Goal: Entertainment & Leisure: Consume media (video, audio)

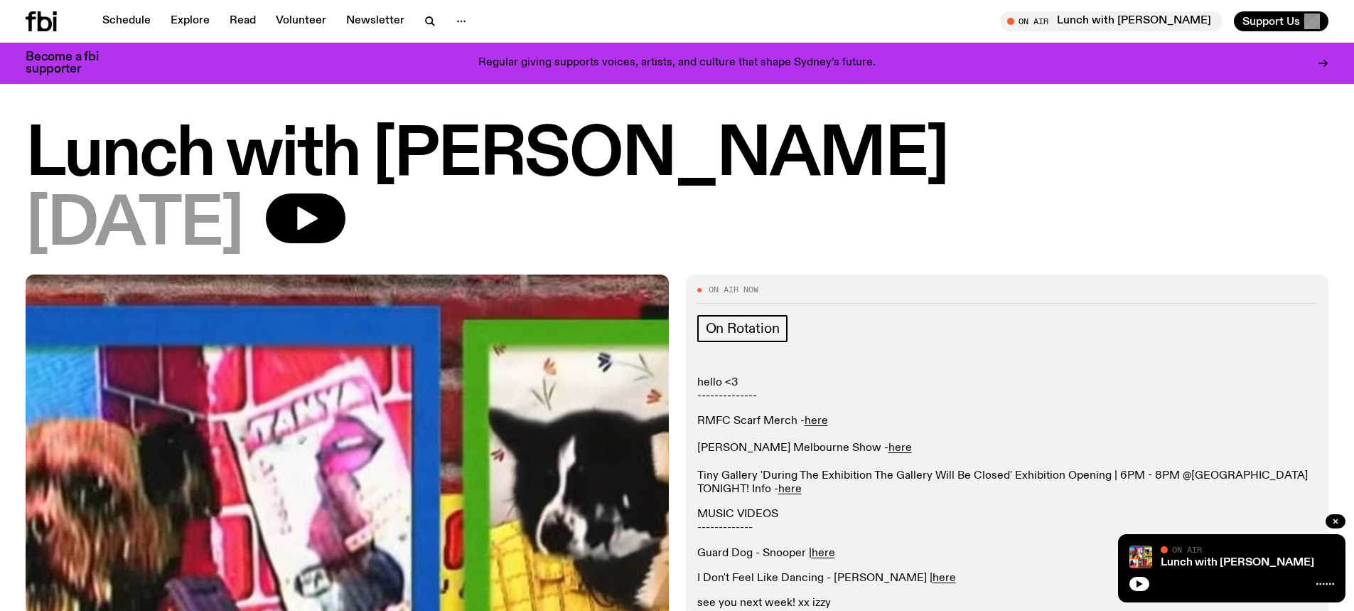
scroll to position [924, 0]
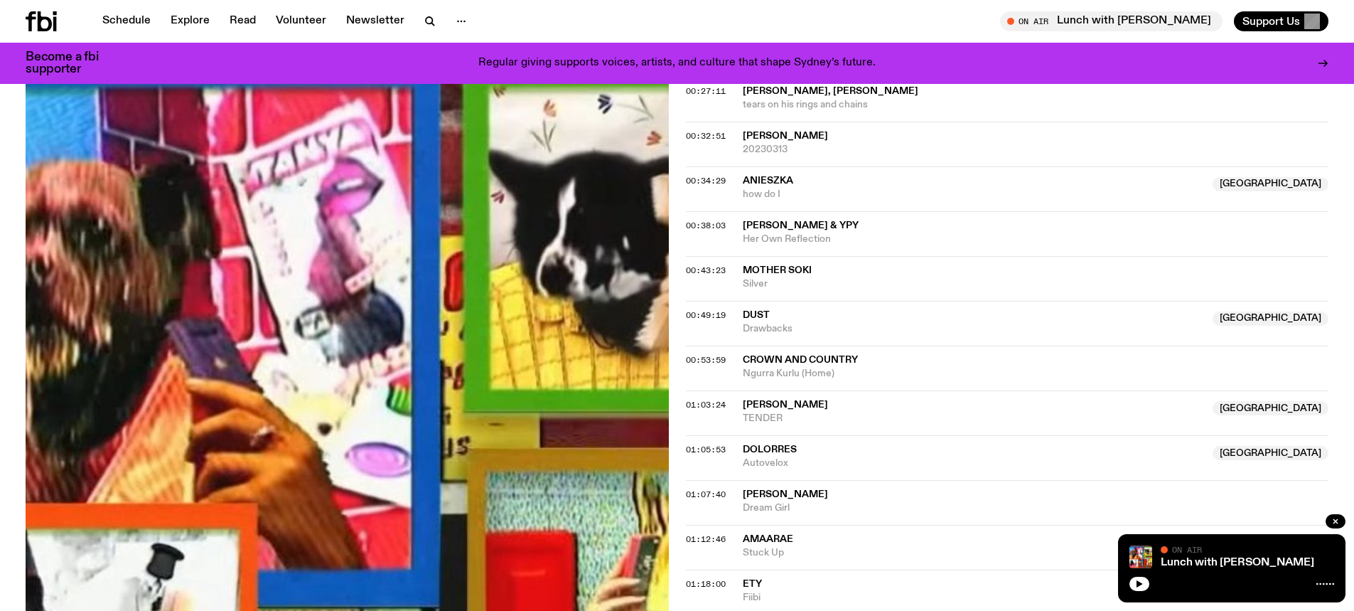
click at [49, 13] on icon at bounding box center [41, 21] width 31 height 20
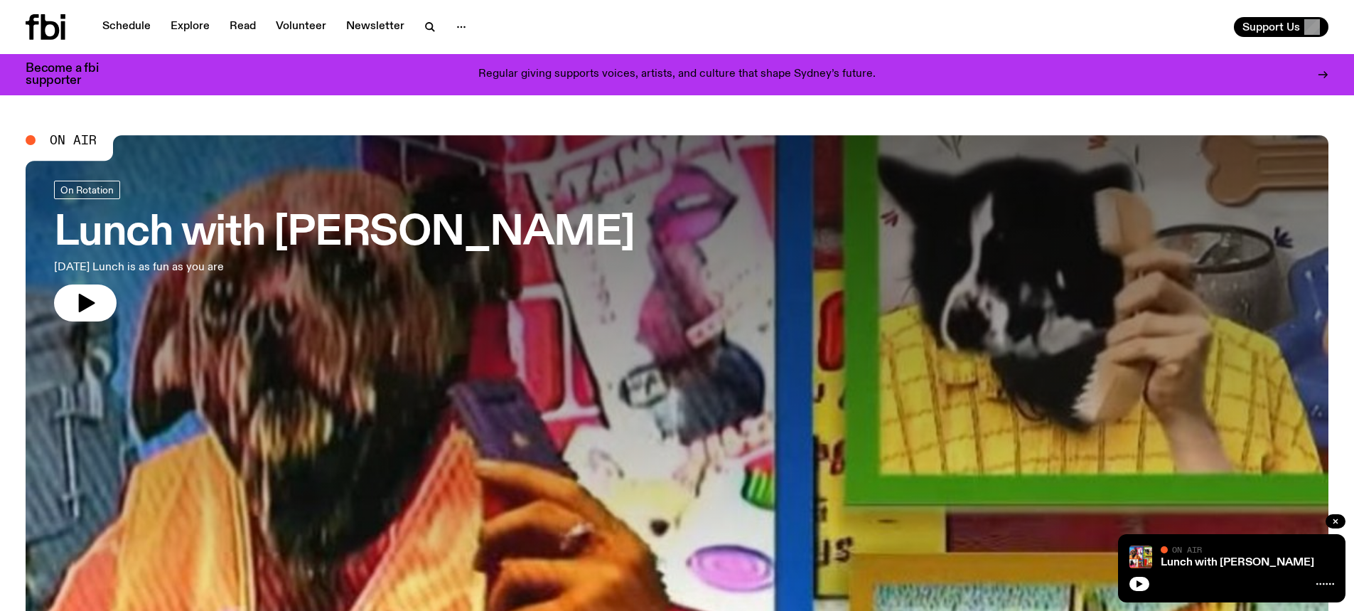
click at [132, 21] on link "Schedule" at bounding box center [126, 27] width 65 height 20
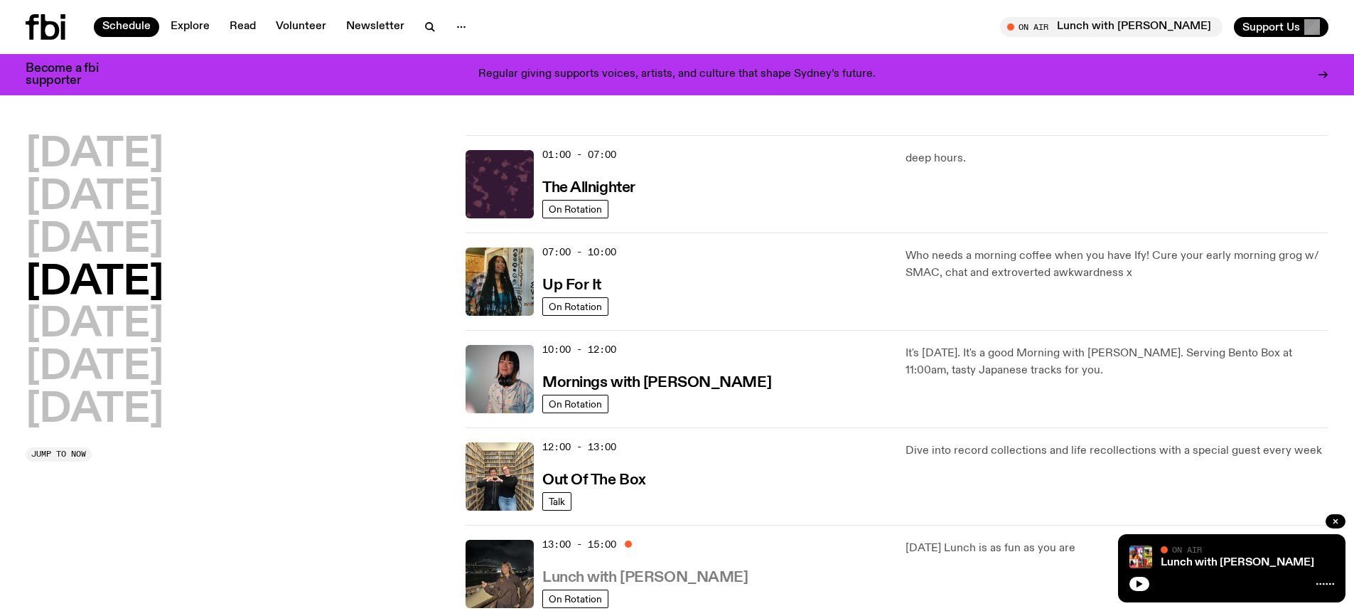
click at [626, 579] on h3 "Lunch with Izzy Page" at bounding box center [644, 577] width 205 height 15
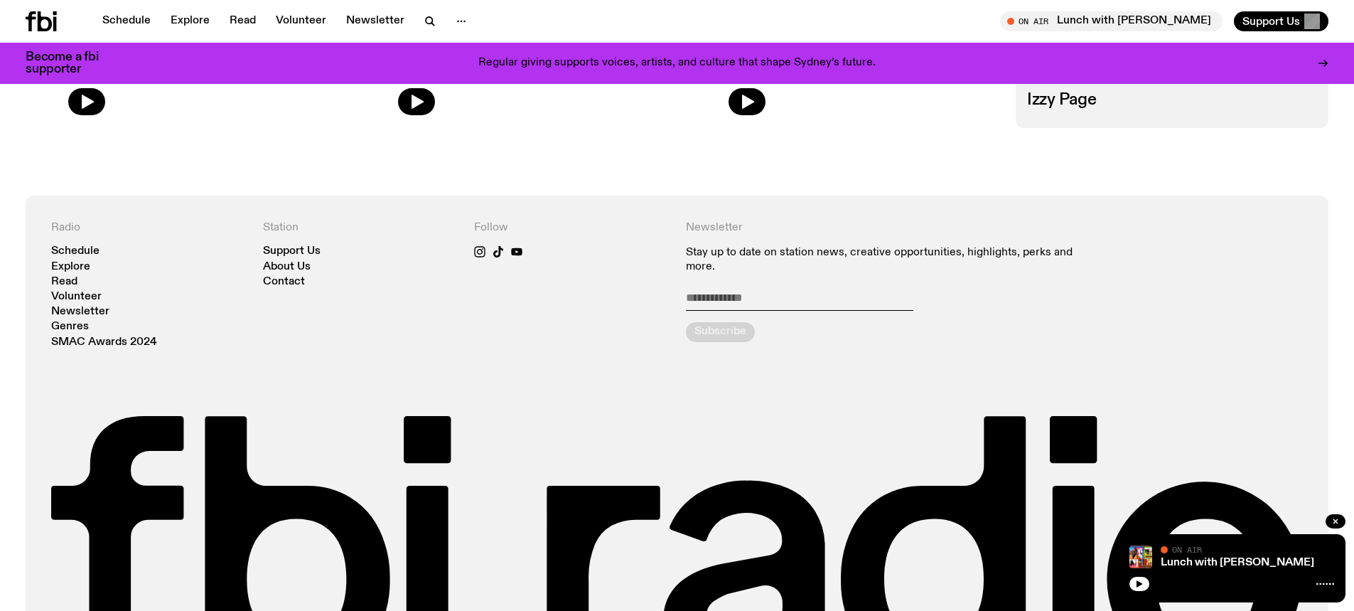
scroll to position [558, 0]
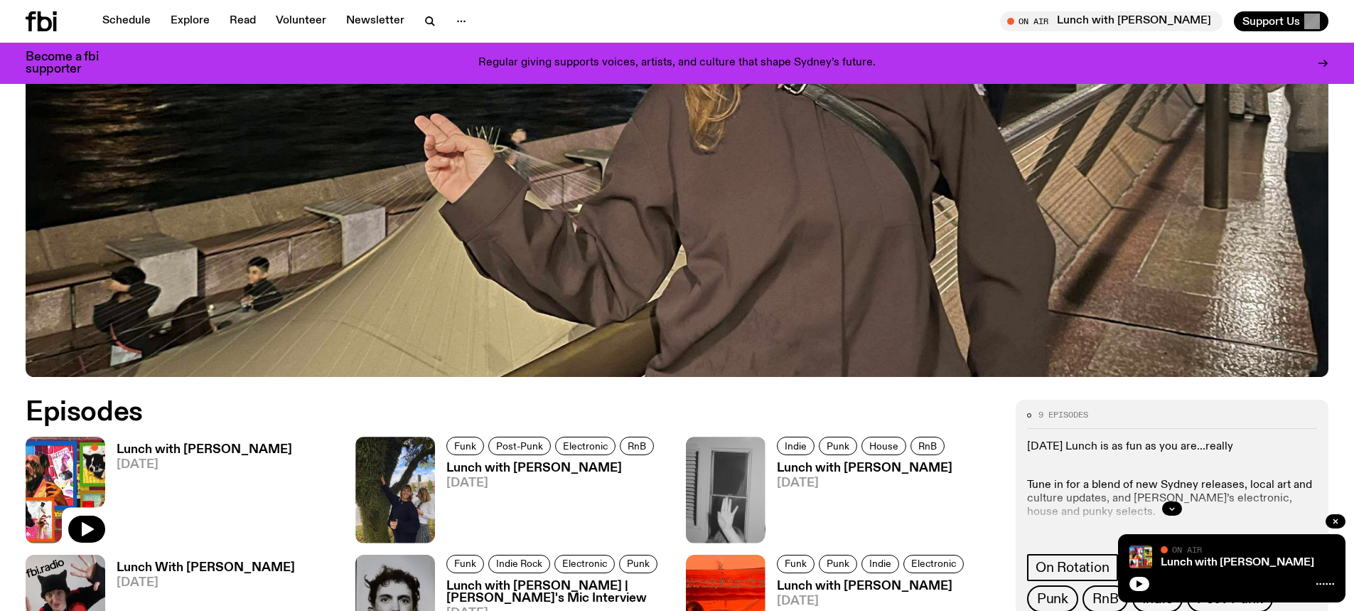
click at [139, 444] on h3 "Lunch with Izzy Page" at bounding box center [205, 450] width 176 height 12
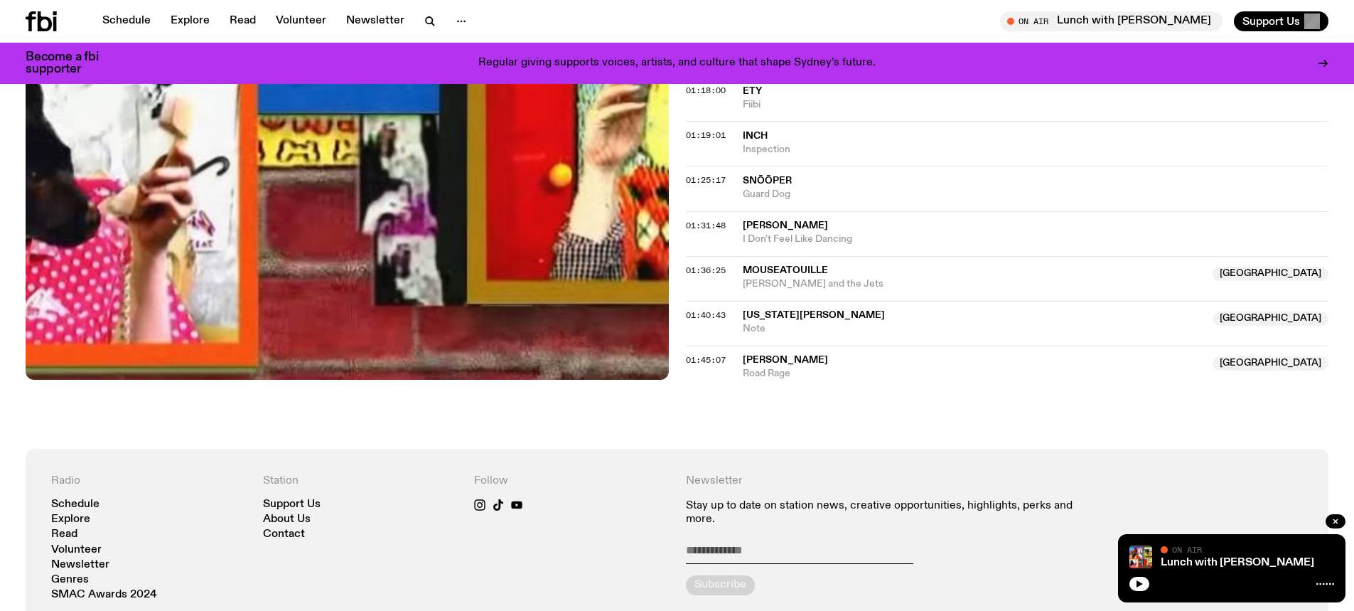
scroll to position [1347, 0]
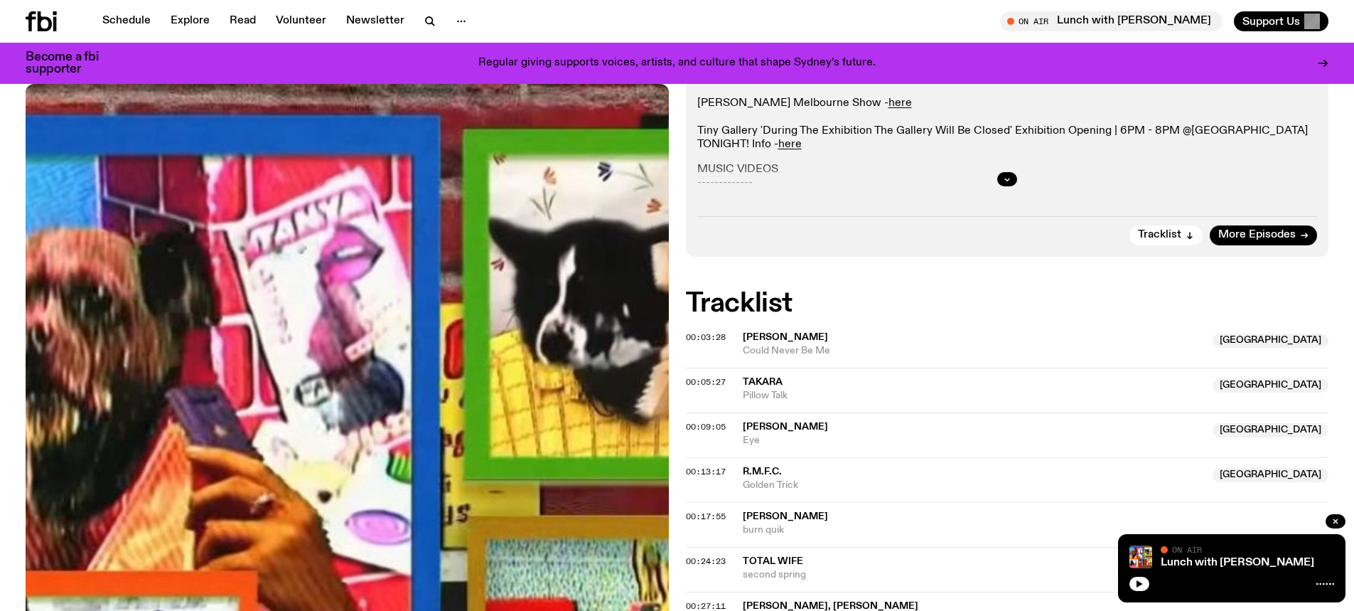
scroll to position [344, 0]
click at [1008, 182] on icon "button" at bounding box center [1007, 180] width 9 height 9
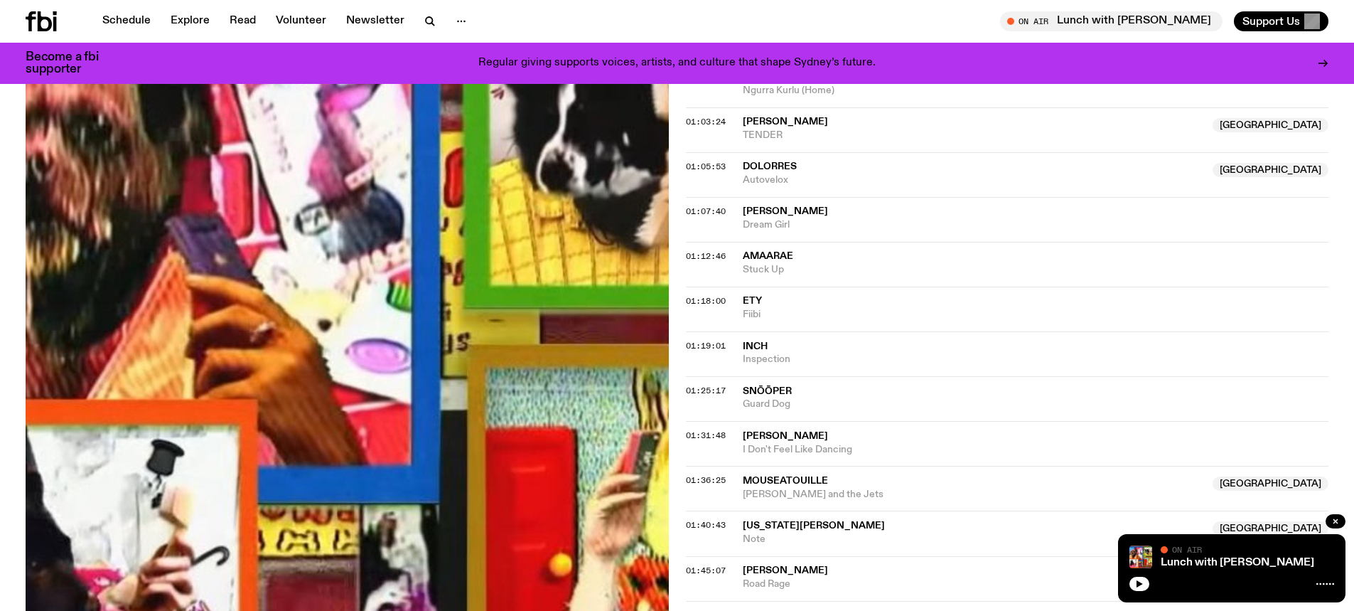
scroll to position [1270, 0]
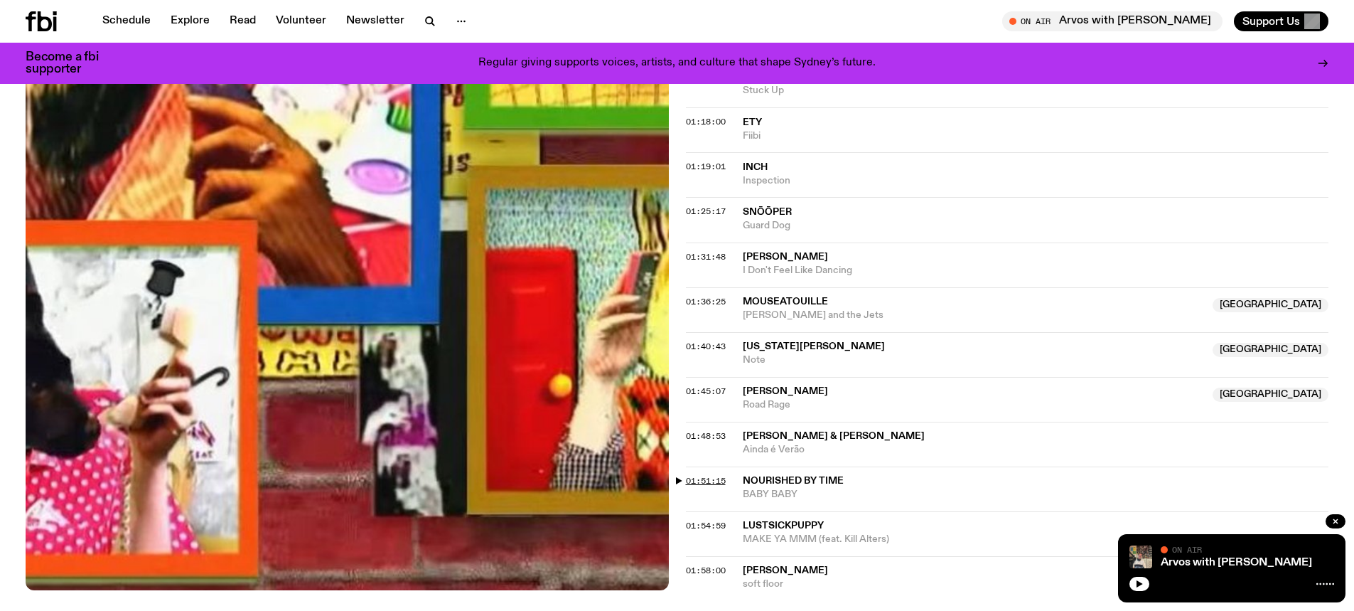
scroll to position [1269, 0]
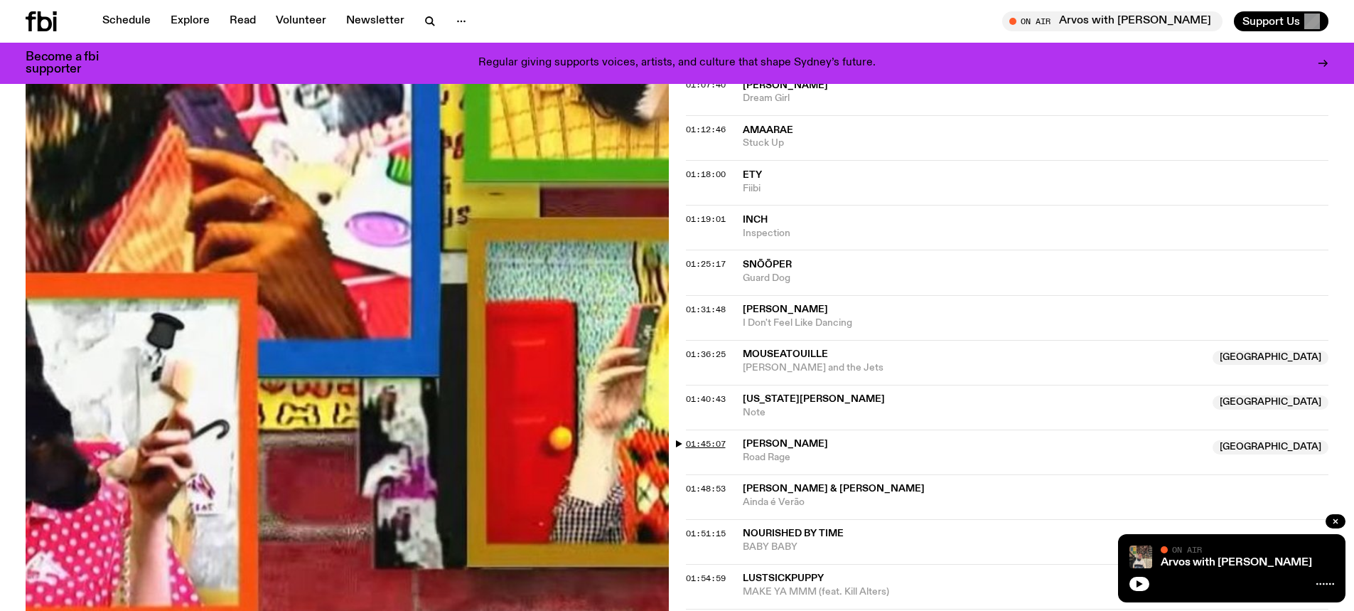
click at [704, 444] on span "01:45:07" at bounding box center [706, 443] width 40 height 11
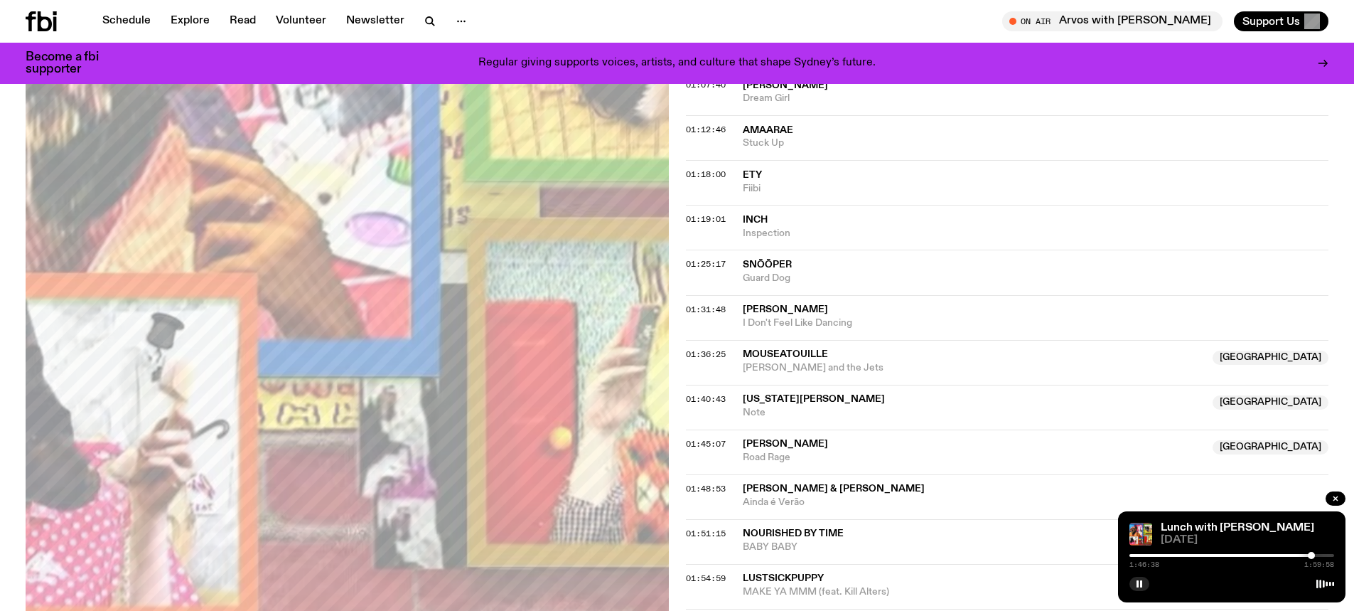
click at [1312, 556] on div at bounding box center [1311, 555] width 7 height 7
click at [1313, 556] on div at bounding box center [1312, 555] width 7 height 7
click at [1311, 557] on div at bounding box center [1310, 555] width 7 height 7
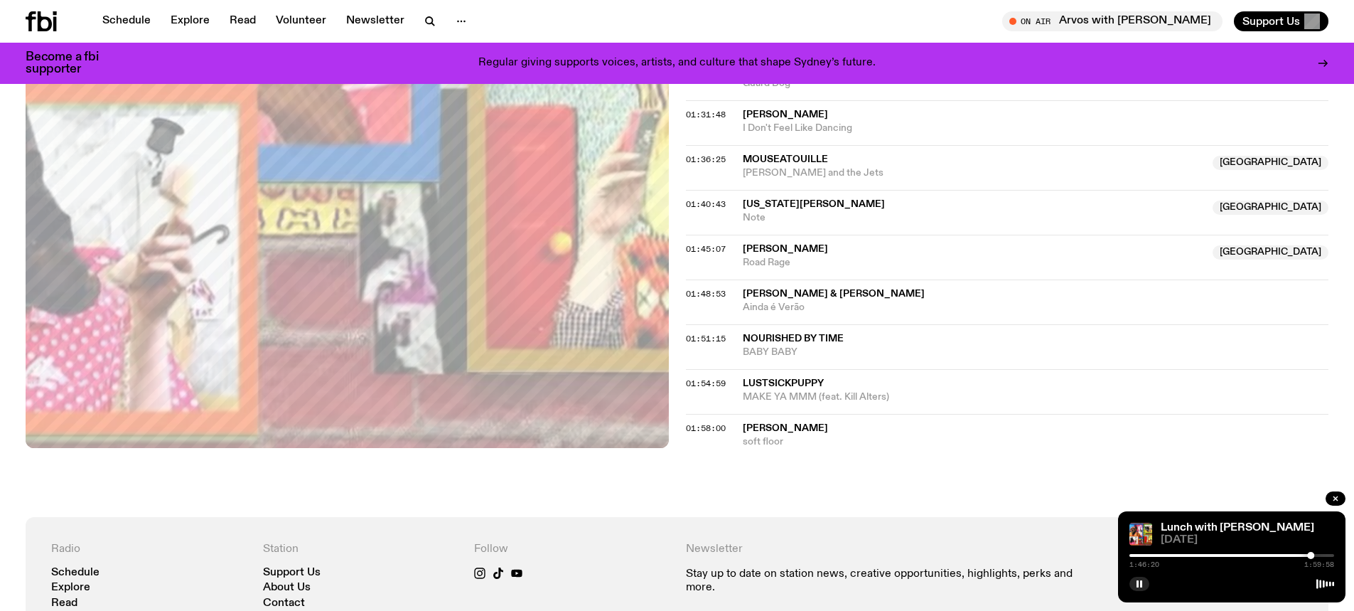
scroll to position [1411, 0]
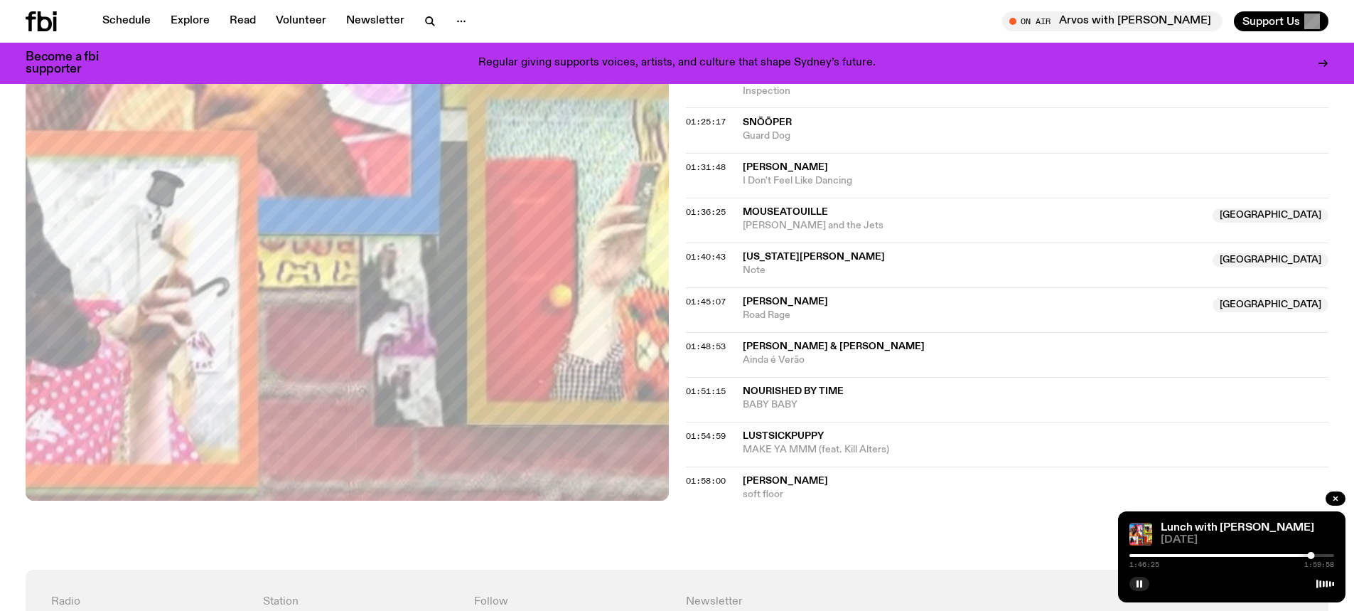
click at [33, 18] on icon at bounding box center [31, 21] width 10 height 20
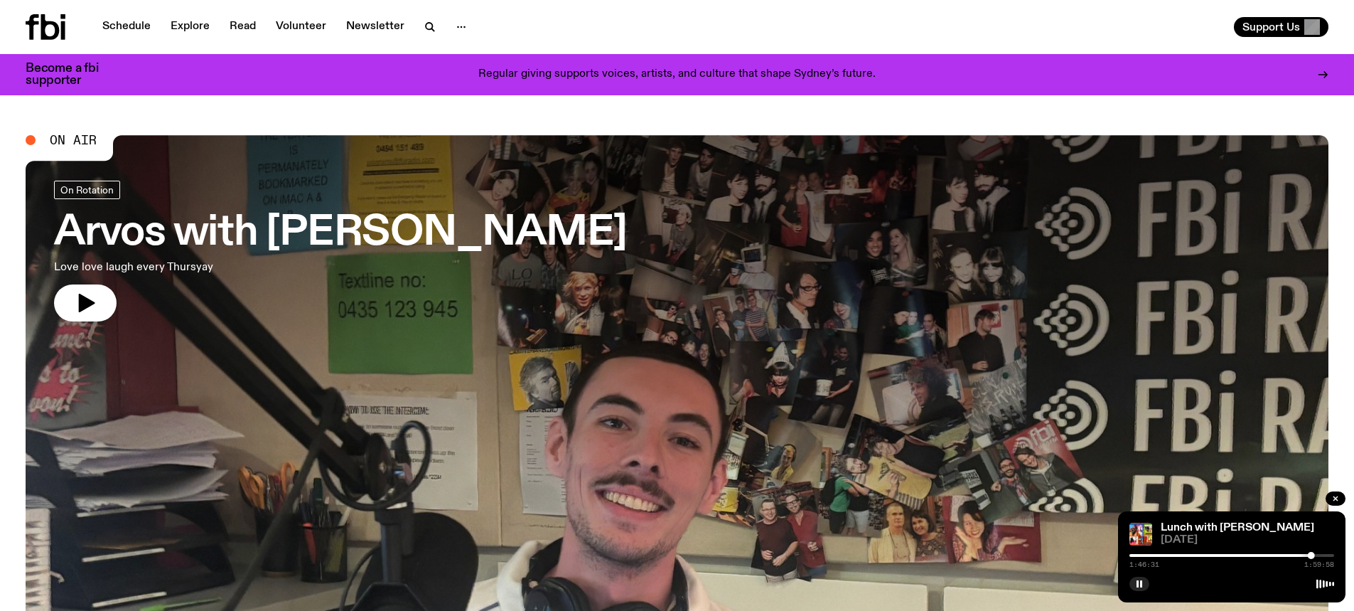
click at [201, 226] on h3 "Arvos with [PERSON_NAME]" at bounding box center [340, 233] width 573 height 40
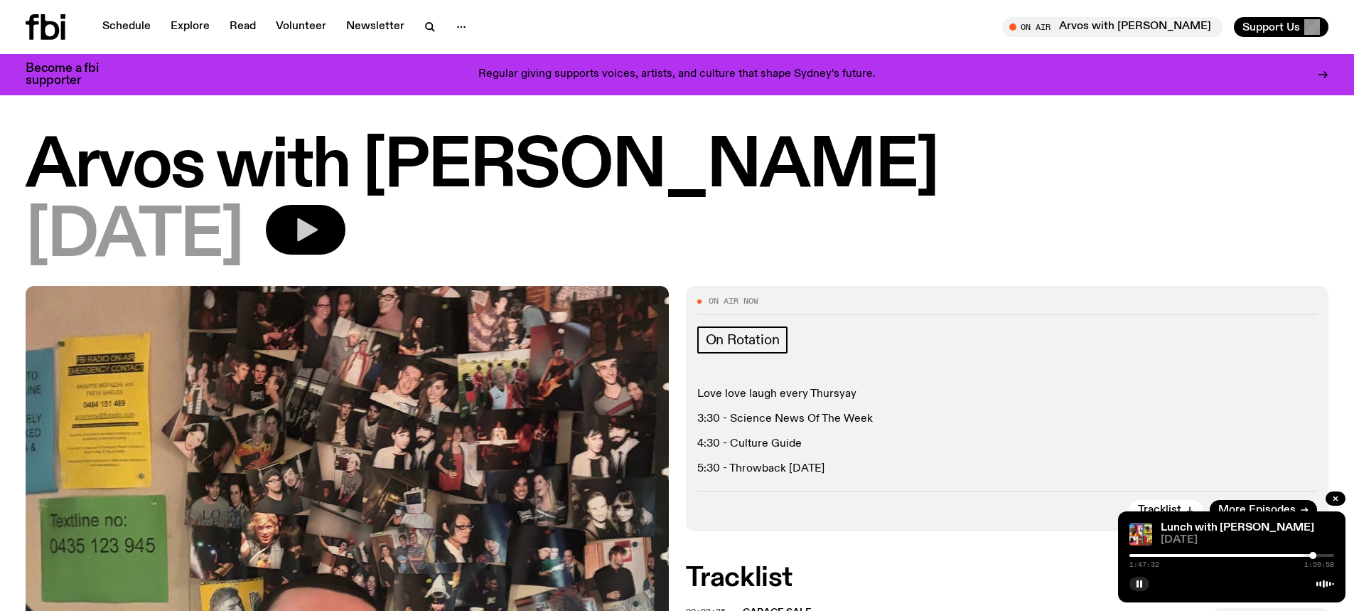
click at [318, 235] on icon "button" at bounding box center [307, 229] width 21 height 23
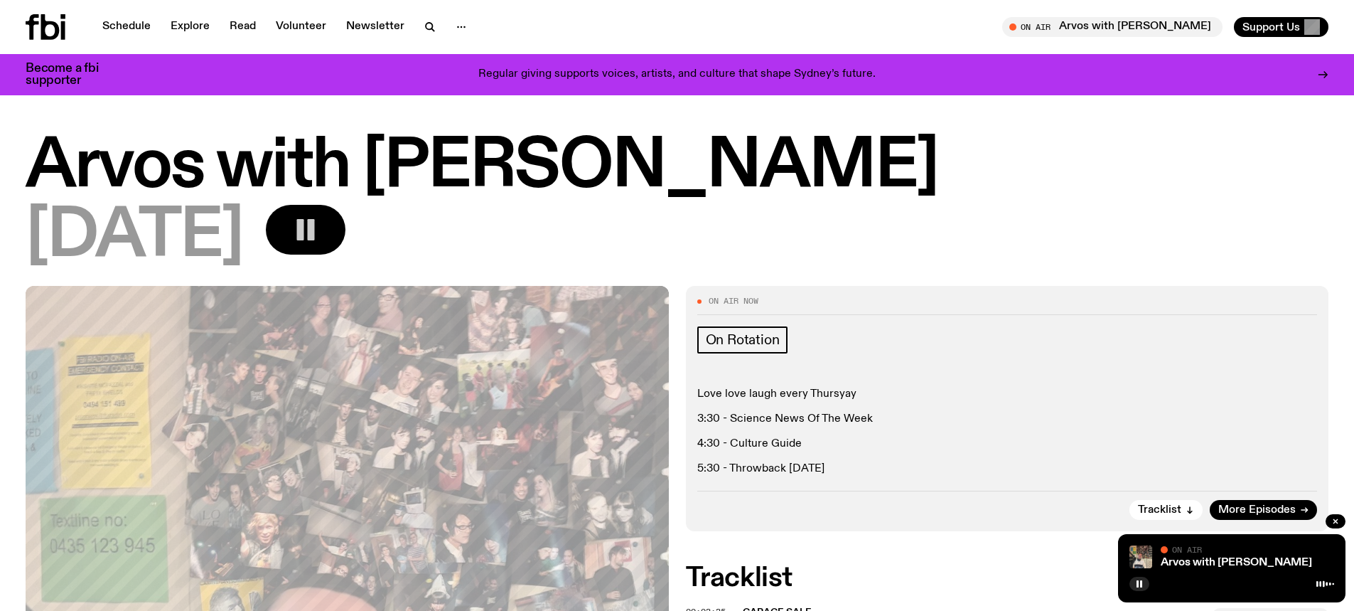
click at [62, 26] on icon at bounding box center [63, 30] width 4 height 18
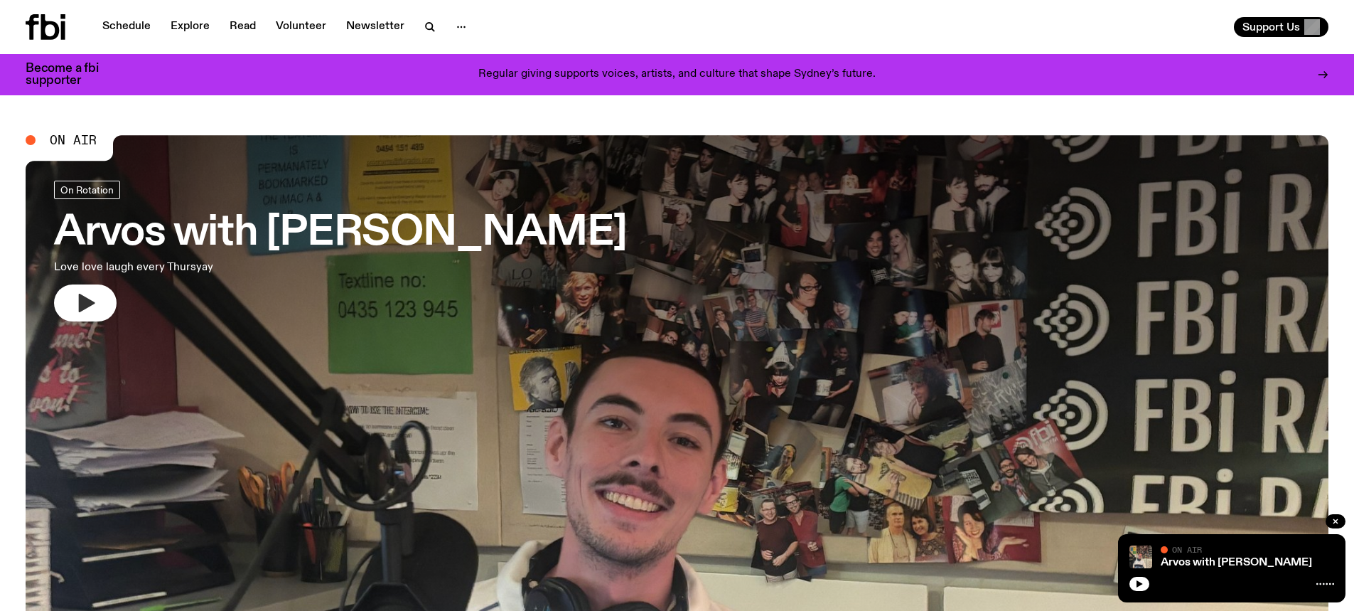
click at [100, 306] on button "button" at bounding box center [85, 302] width 63 height 37
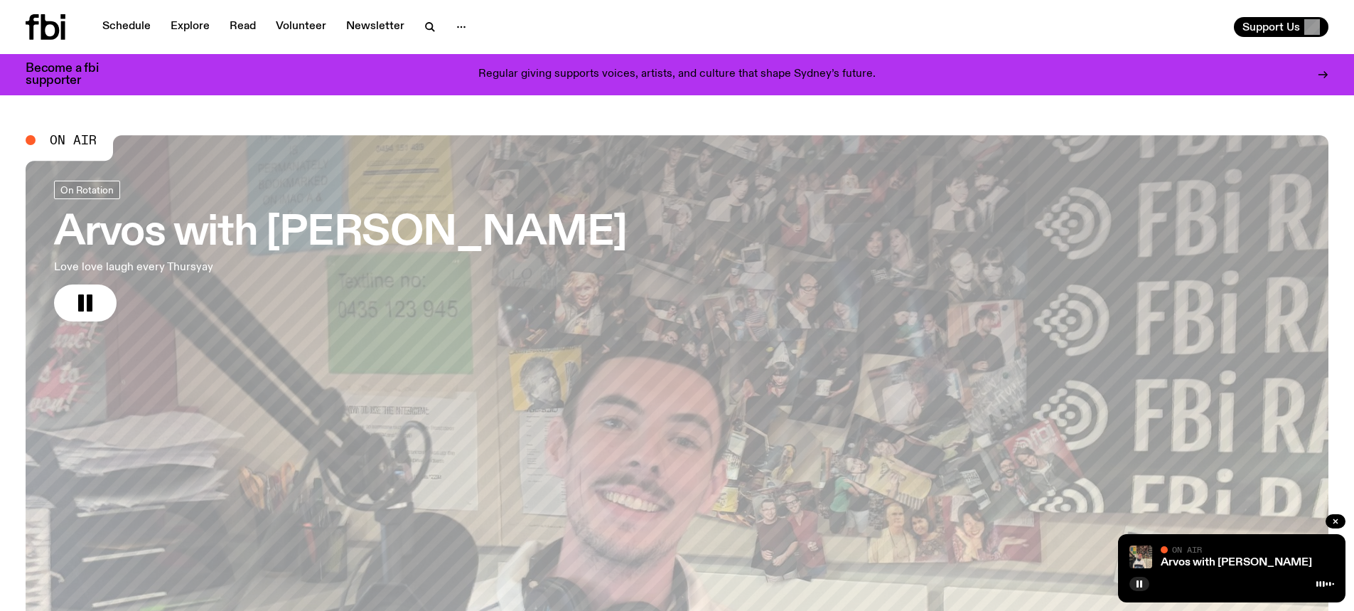
click at [355, 225] on h3 "Arvos with [PERSON_NAME]" at bounding box center [340, 233] width 573 height 40
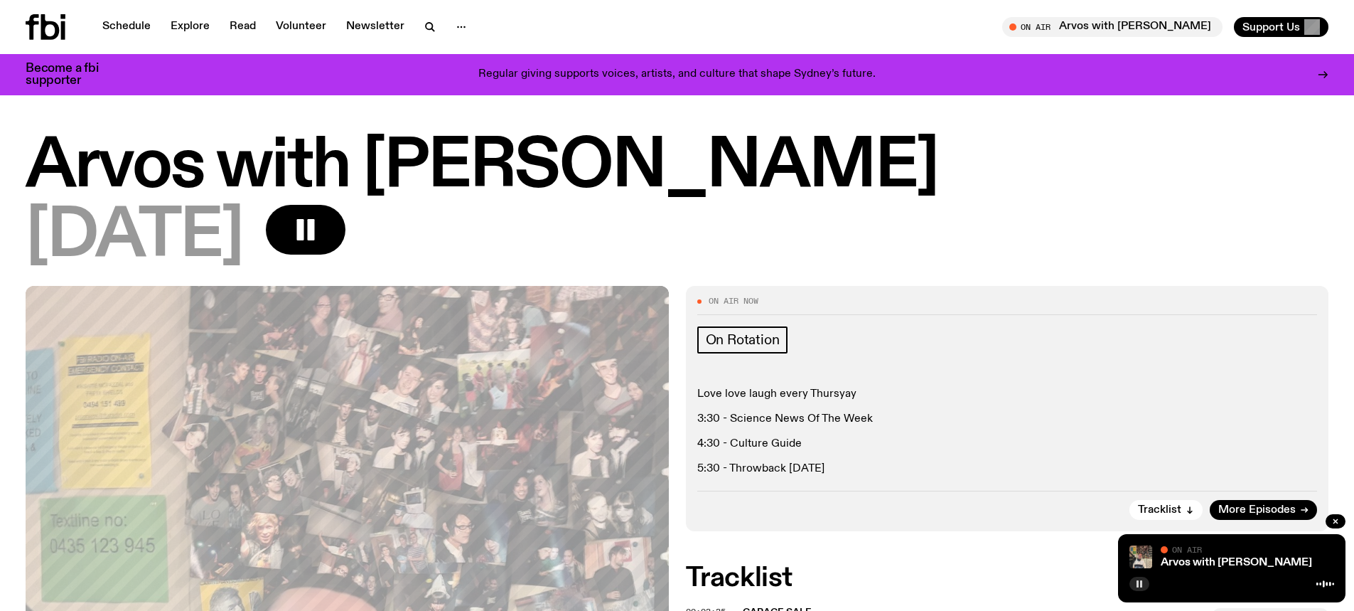
click at [1138, 583] on rect "button" at bounding box center [1138, 583] width 2 height 7
